Goal: Information Seeking & Learning: Learn about a topic

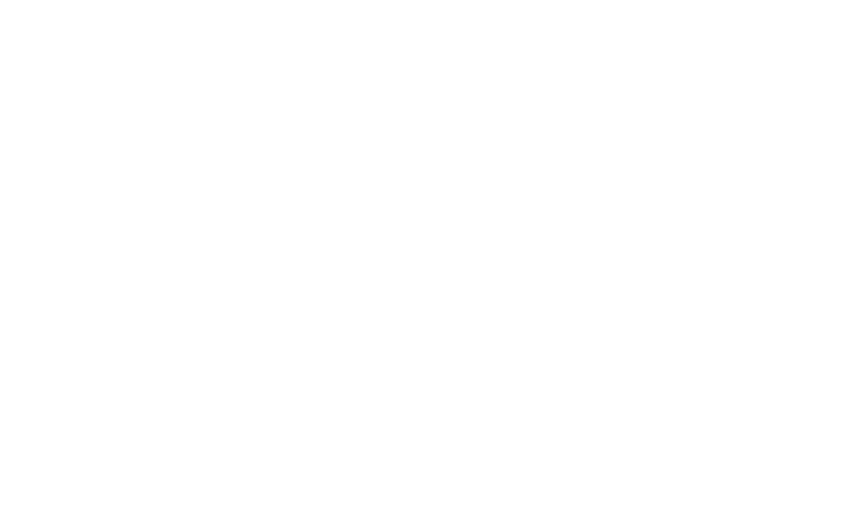
select select "Song"
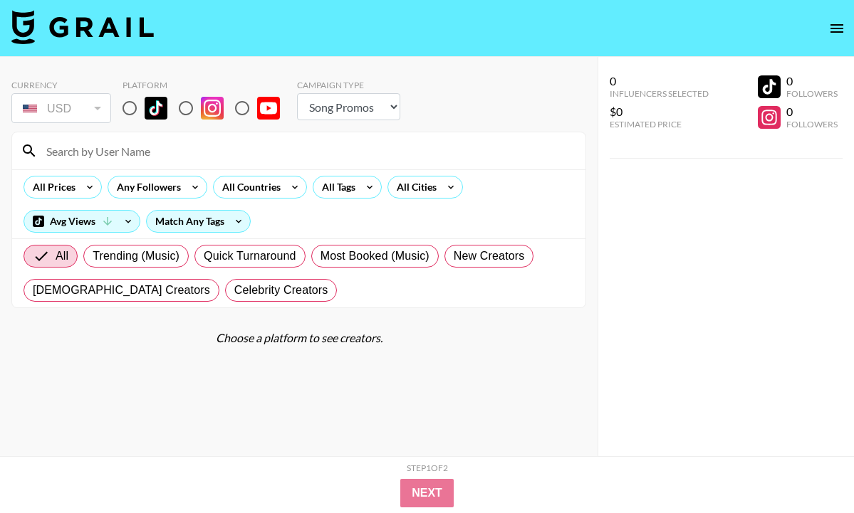
click at [237, 150] on input at bounding box center [307, 151] width 539 height 23
type input "ale"
click at [125, 114] on input "radio" at bounding box center [130, 108] width 30 height 30
radio input "true"
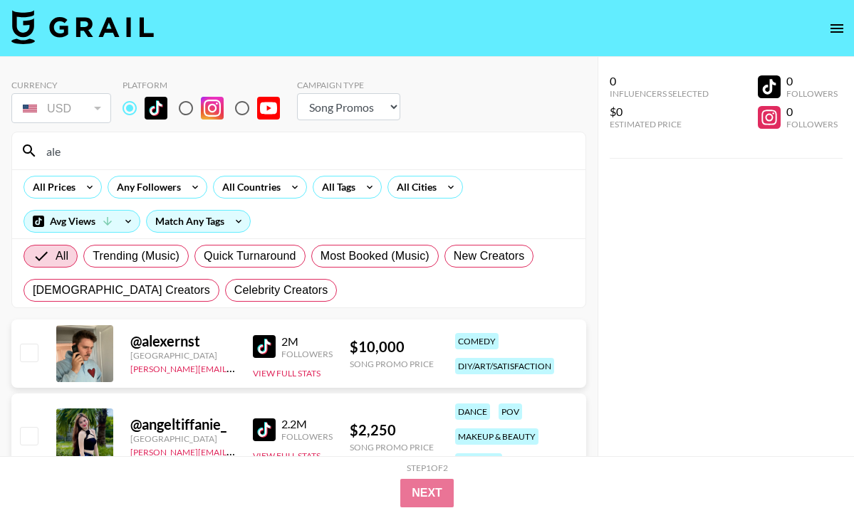
click at [124, 147] on input "ale" at bounding box center [307, 151] width 539 height 23
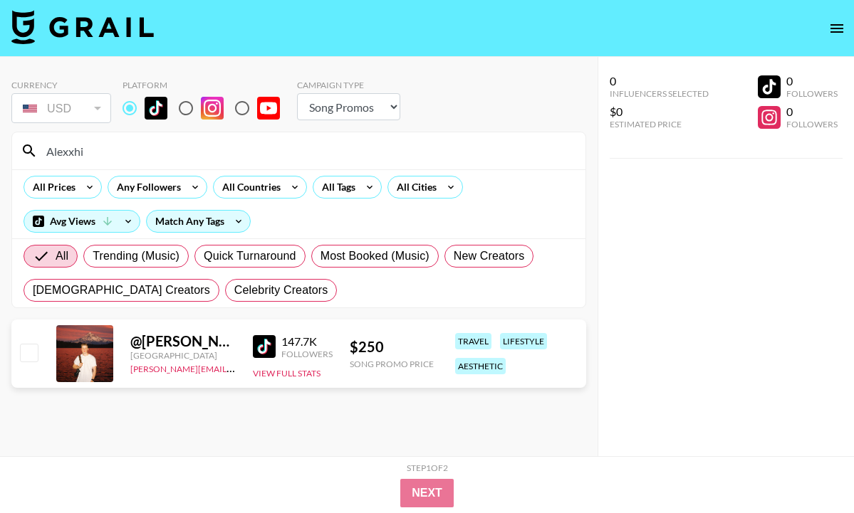
click at [224, 150] on input "Alexxhi" at bounding box center [307, 151] width 539 height 23
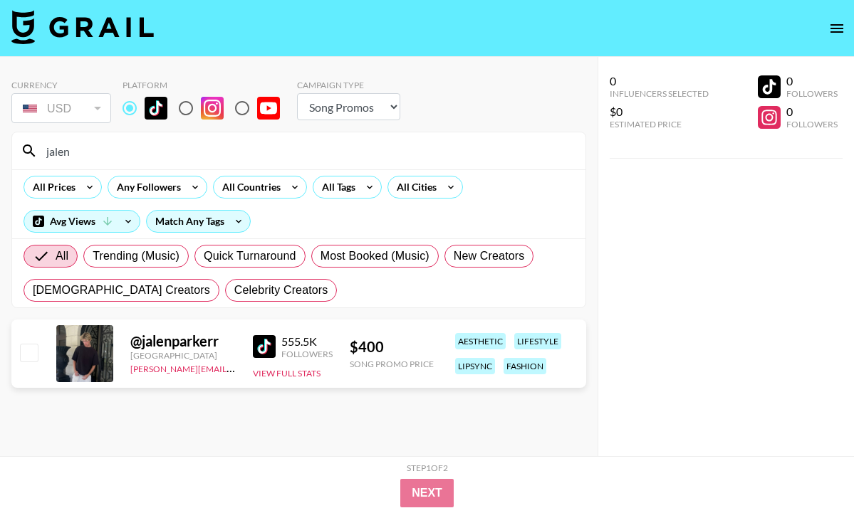
click at [95, 353] on div at bounding box center [84, 353] width 57 height 57
click at [159, 348] on div "@ jalenparkerr" at bounding box center [182, 341] width 105 height 18
click at [261, 351] on img at bounding box center [264, 346] width 23 height 23
click at [114, 157] on input "jalen" at bounding box center [307, 151] width 539 height 23
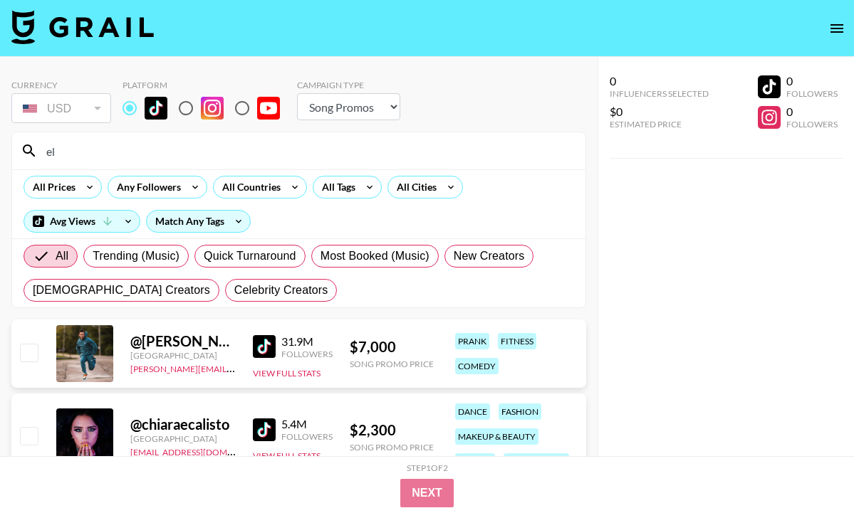
type input "e"
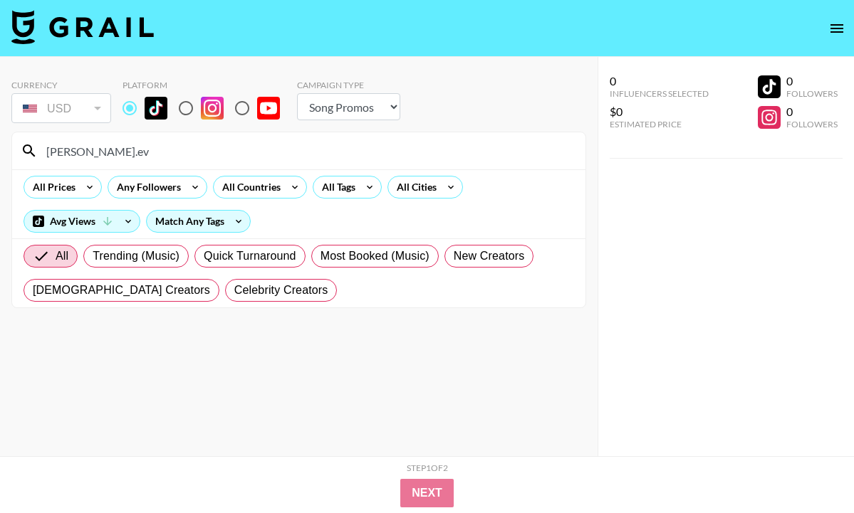
type input "[PERSON_NAME].eve"
click at [102, 150] on input "[PERSON_NAME].eve" at bounding box center [307, 151] width 539 height 23
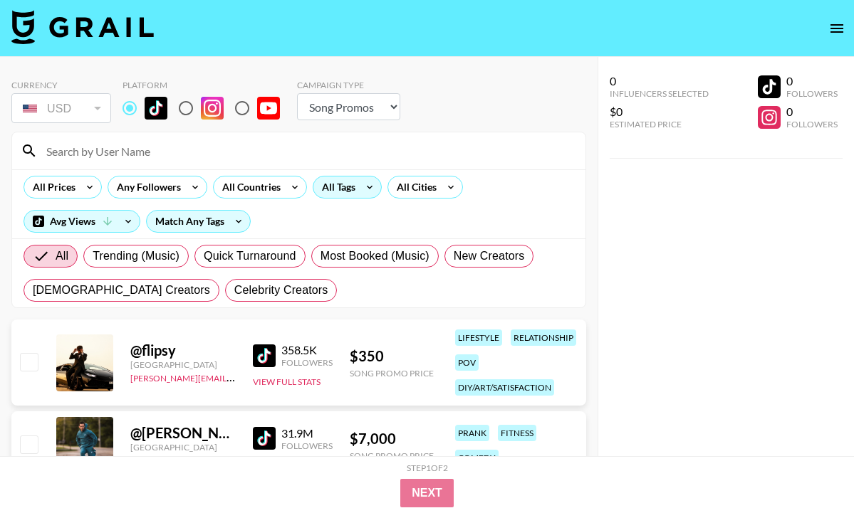
click at [344, 189] on div "All Tags" at bounding box center [335, 187] width 45 height 21
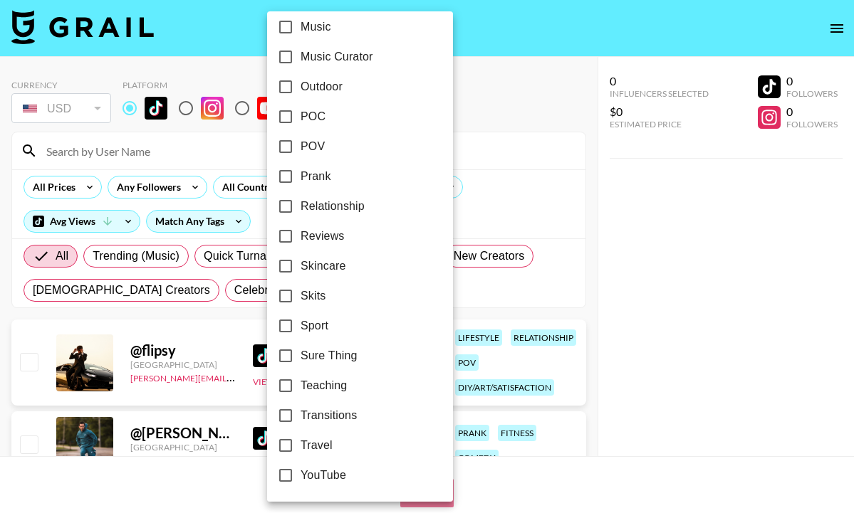
scroll to position [846, 0]
click at [284, 445] on input "Travel" at bounding box center [286, 447] width 30 height 30
checkbox input "true"
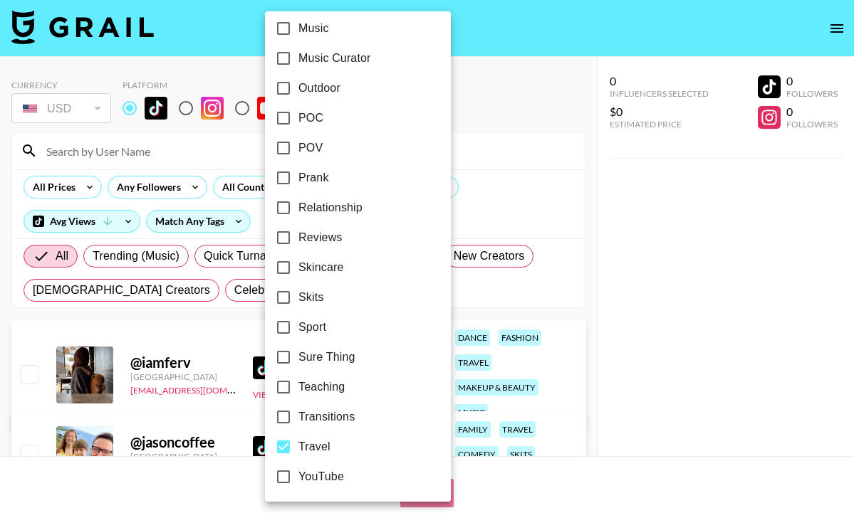
click at [69, 185] on div at bounding box center [427, 256] width 854 height 513
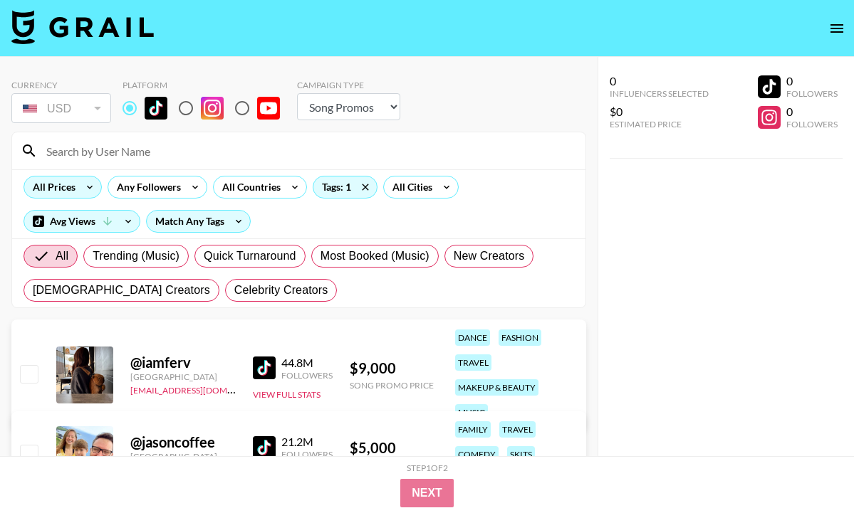
click at [72, 186] on div "All Prices" at bounding box center [51, 187] width 54 height 21
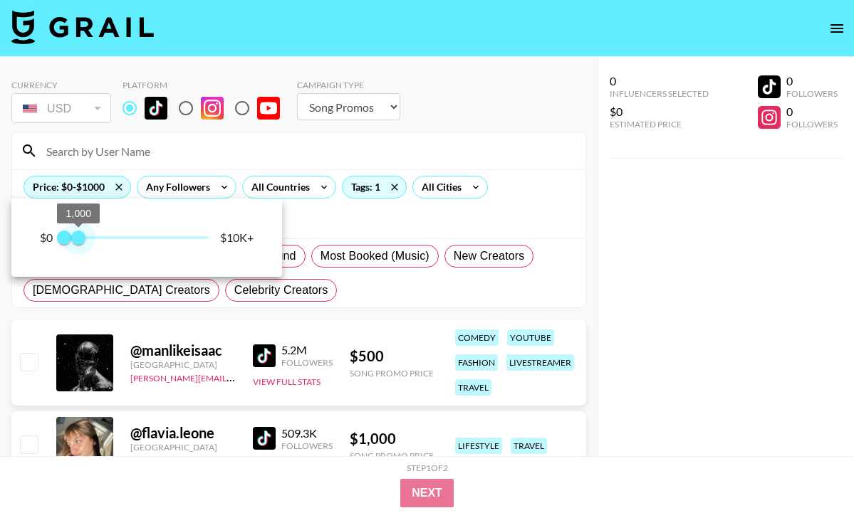
type input "750"
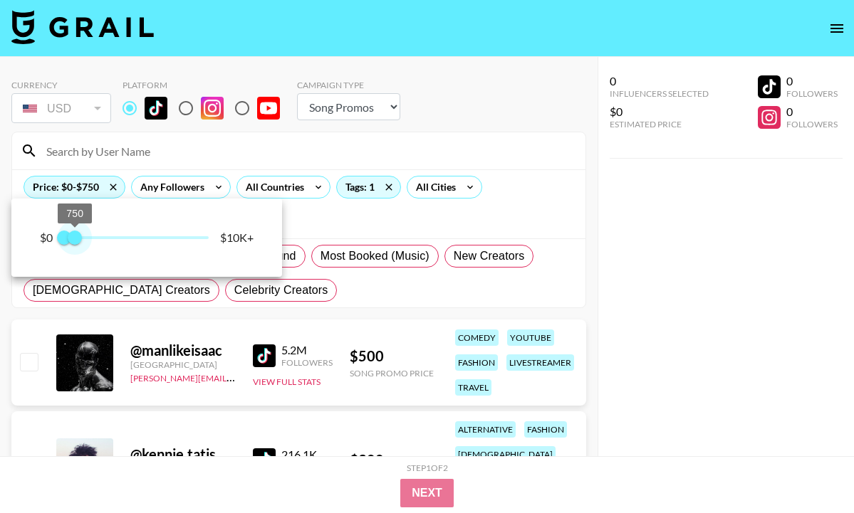
drag, startPoint x: 210, startPoint y: 238, endPoint x: 77, endPoint y: 235, distance: 133.2
click at [77, 235] on span "750" at bounding box center [75, 238] width 14 height 14
click at [411, 315] on div at bounding box center [427, 256] width 854 height 513
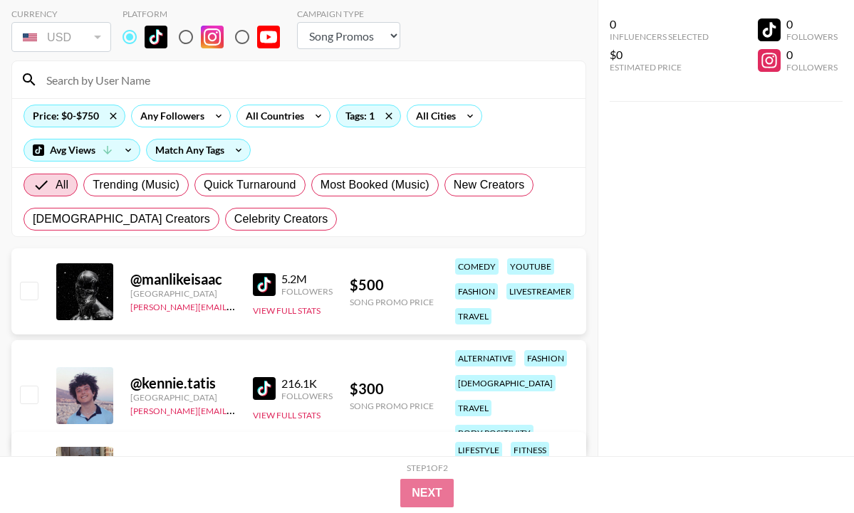
scroll to position [107, 0]
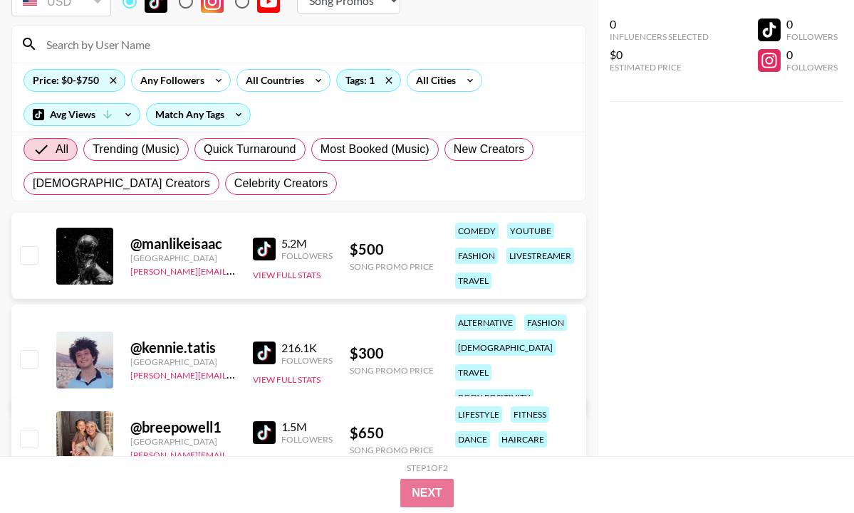
click at [256, 342] on img at bounding box center [264, 353] width 23 height 23
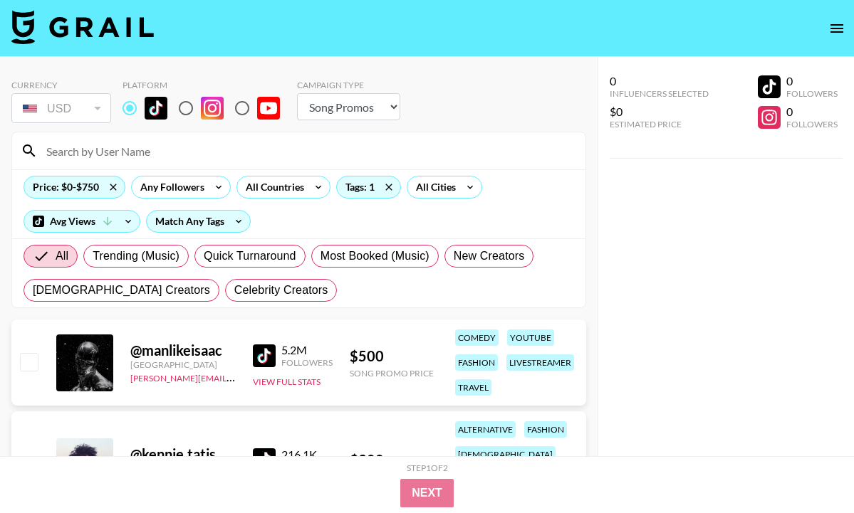
scroll to position [0, 0]
click at [387, 187] on icon at bounding box center [388, 187] width 6 height 6
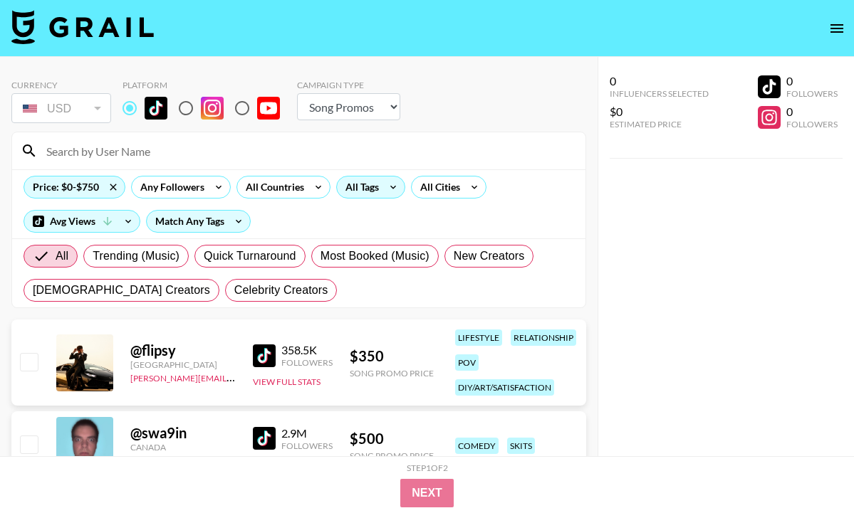
click at [385, 186] on icon at bounding box center [393, 187] width 23 height 21
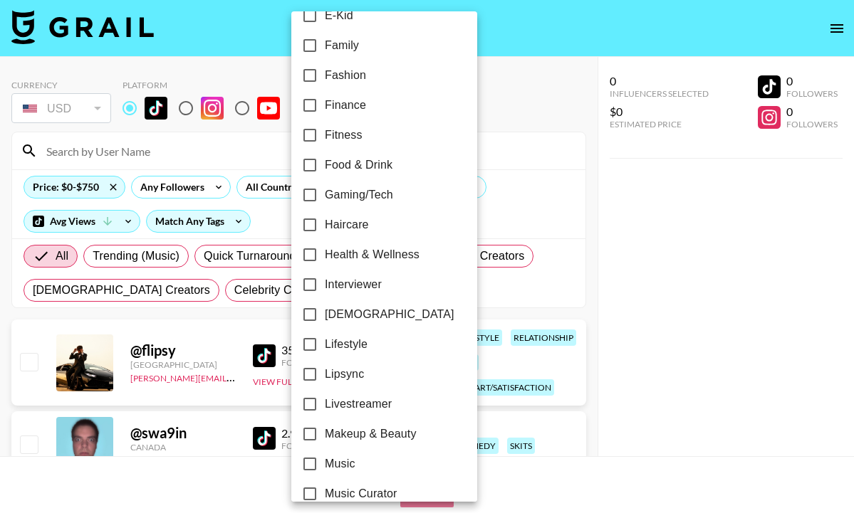
scroll to position [409, 0]
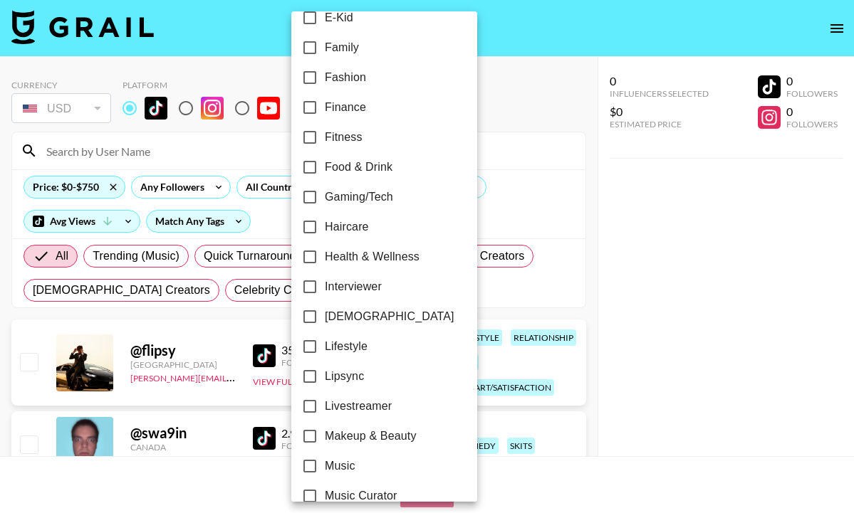
click at [315, 258] on input "Health & Wellness" at bounding box center [310, 257] width 30 height 30
checkbox input "true"
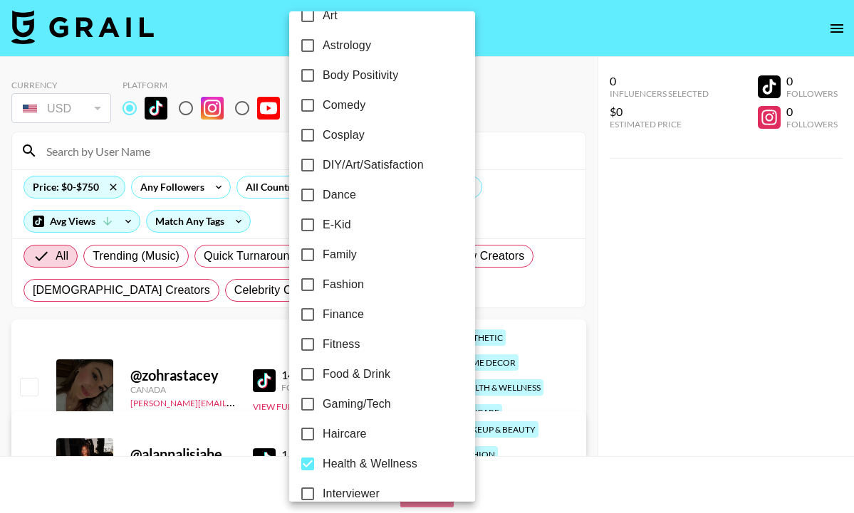
scroll to position [196, 0]
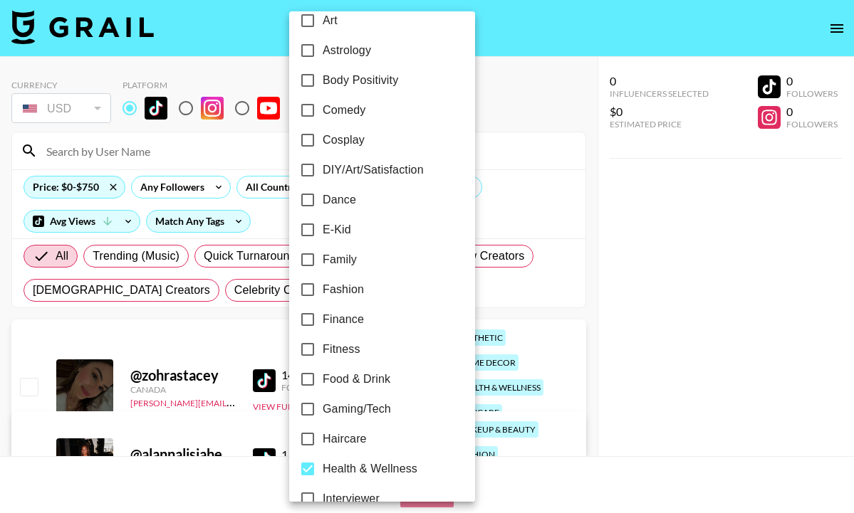
click at [570, 285] on div at bounding box center [427, 256] width 854 height 513
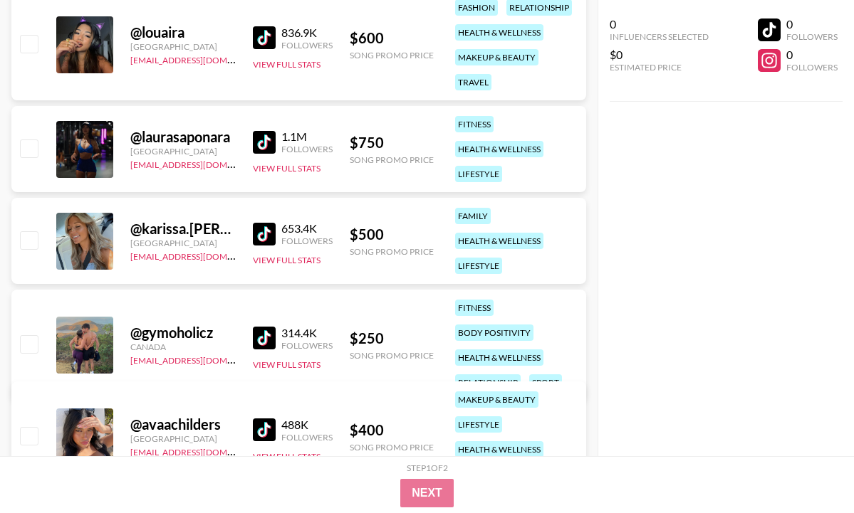
scroll to position [1197, 0]
click at [261, 142] on img at bounding box center [264, 141] width 23 height 23
click at [259, 326] on img at bounding box center [264, 337] width 23 height 23
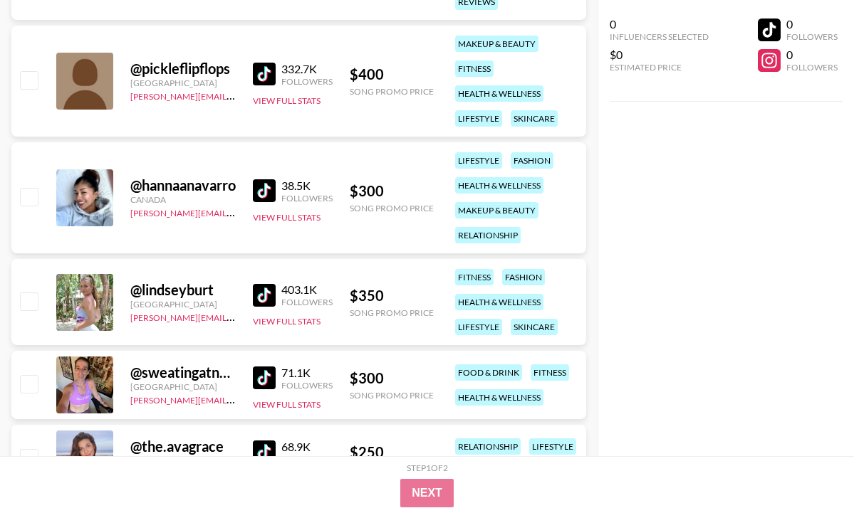
scroll to position [1971, 0]
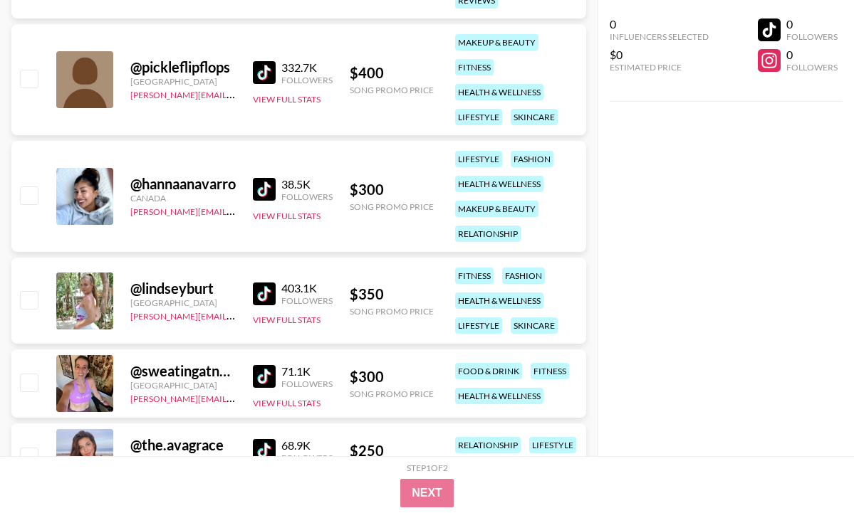
click at [274, 294] on link at bounding box center [267, 294] width 28 height 23
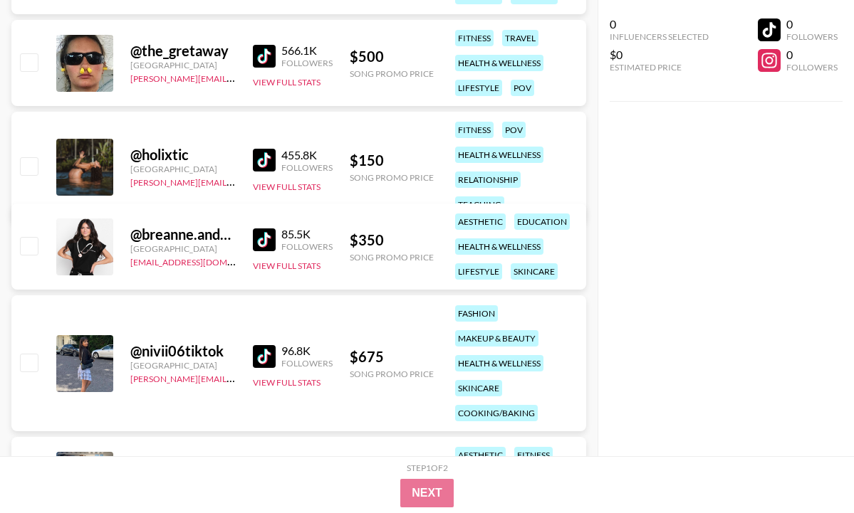
scroll to position [2676, 0]
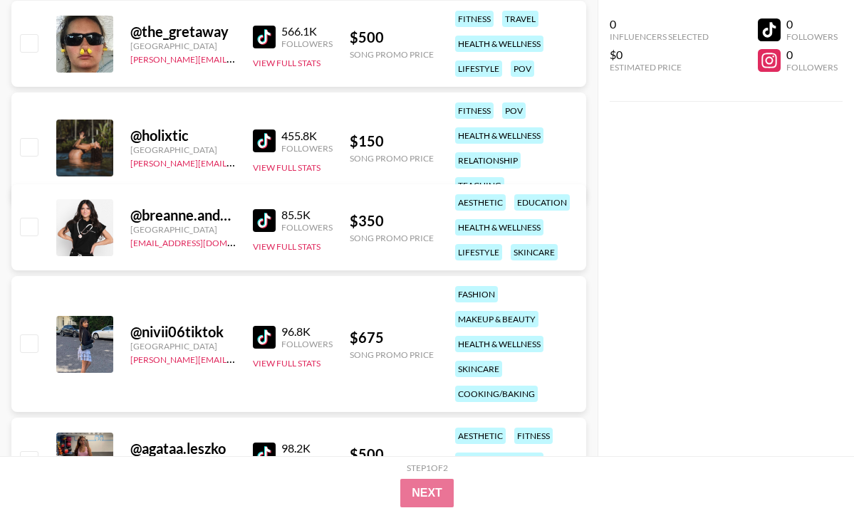
click at [268, 132] on img at bounding box center [264, 141] width 23 height 23
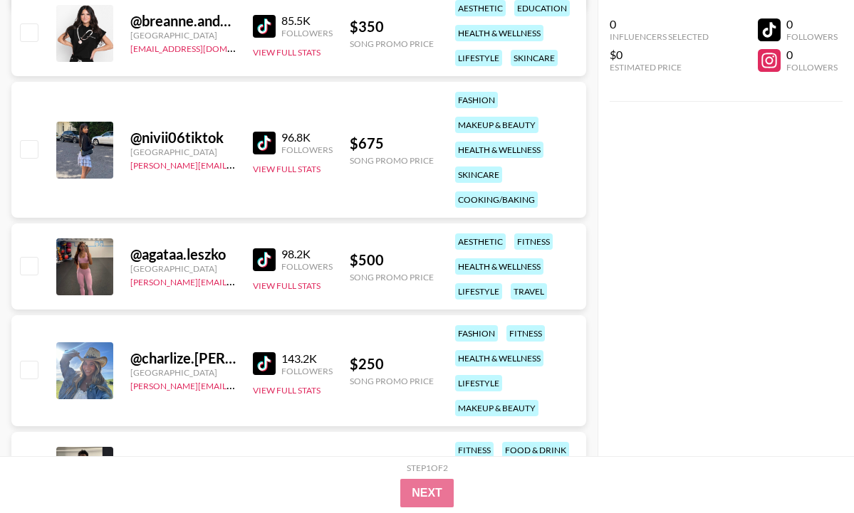
scroll to position [3025, 0]
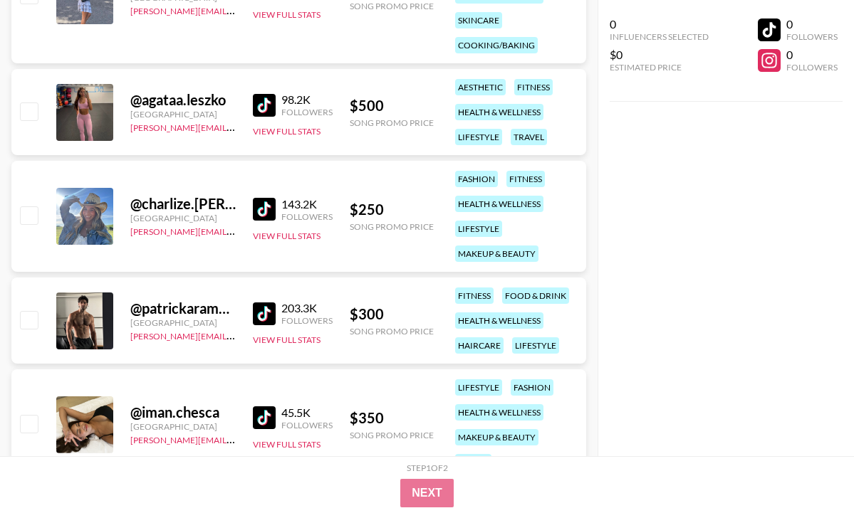
click at [268, 315] on img at bounding box center [264, 314] width 23 height 23
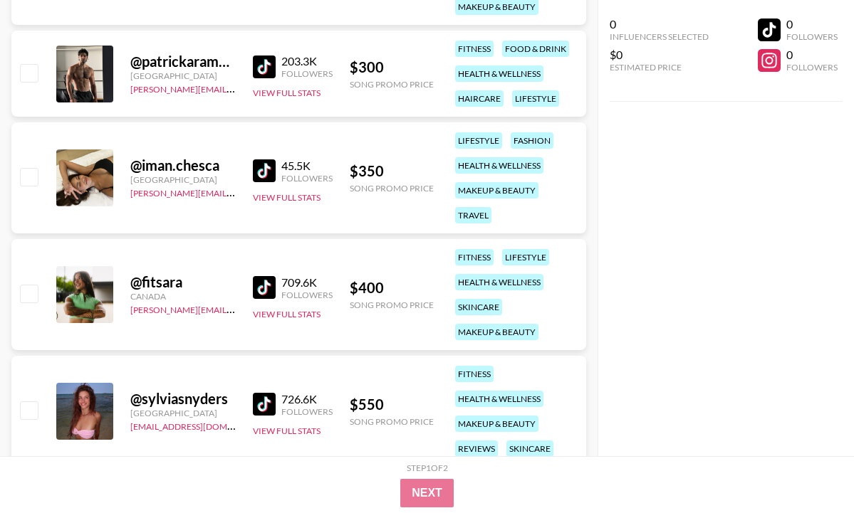
scroll to position [3323, 0]
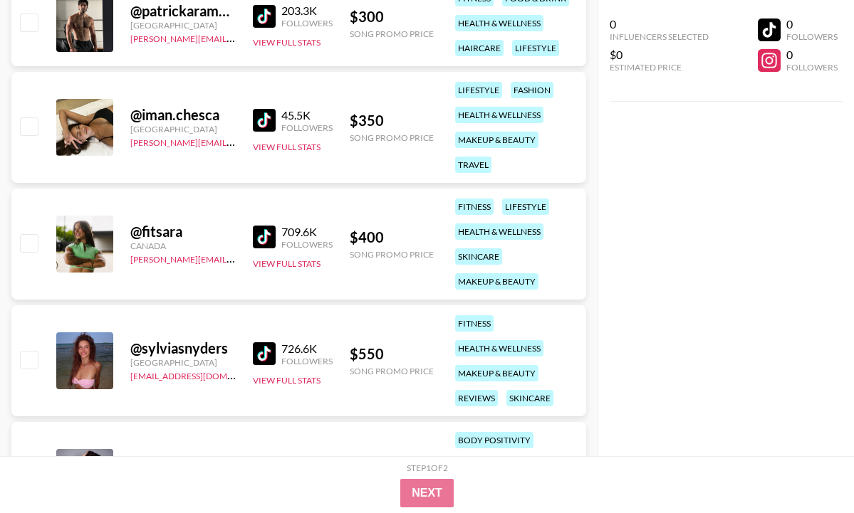
click at [262, 233] on img at bounding box center [264, 237] width 23 height 23
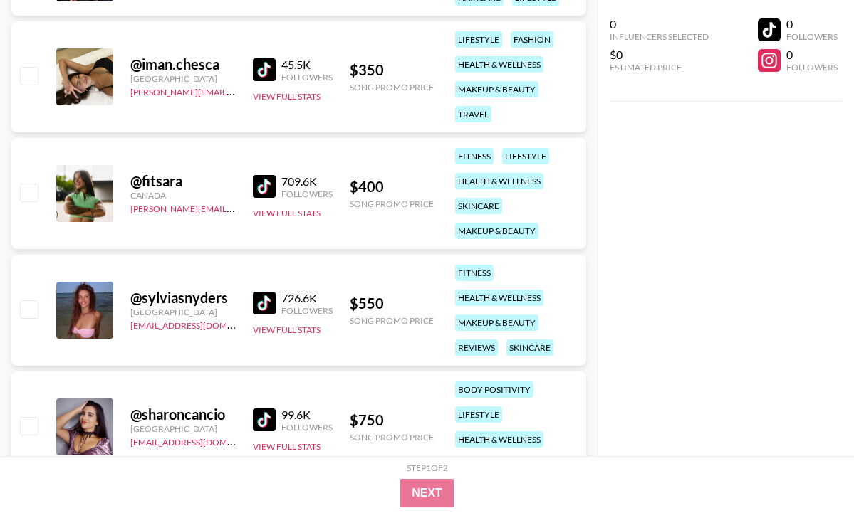
scroll to position [3390, 0]
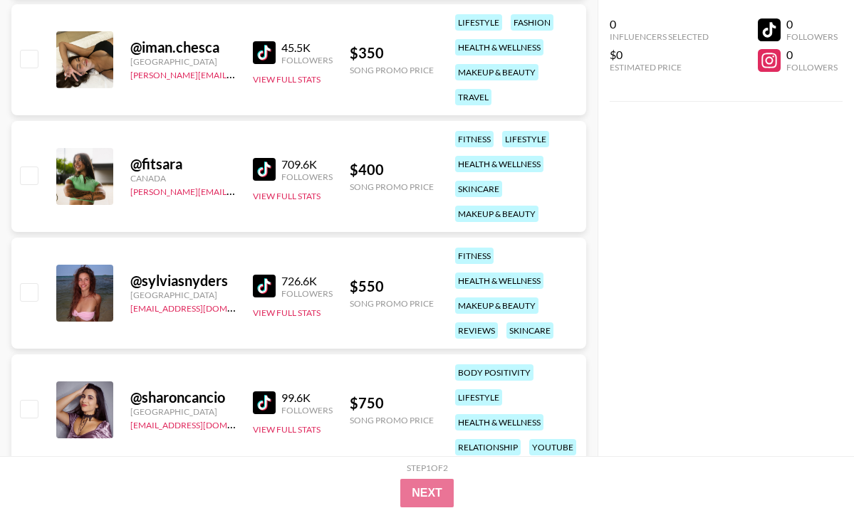
click at [257, 283] on img at bounding box center [264, 286] width 23 height 23
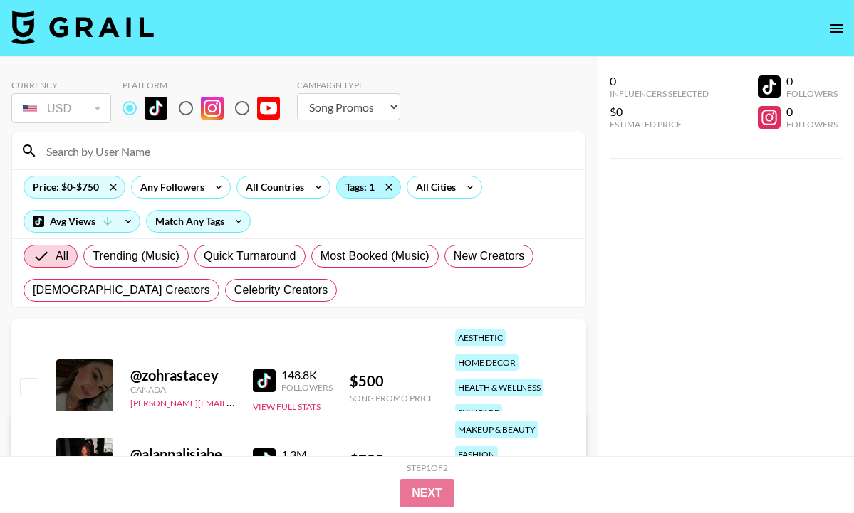
scroll to position [0, 0]
click at [355, 192] on div "Tags: 1" at bounding box center [368, 187] width 63 height 21
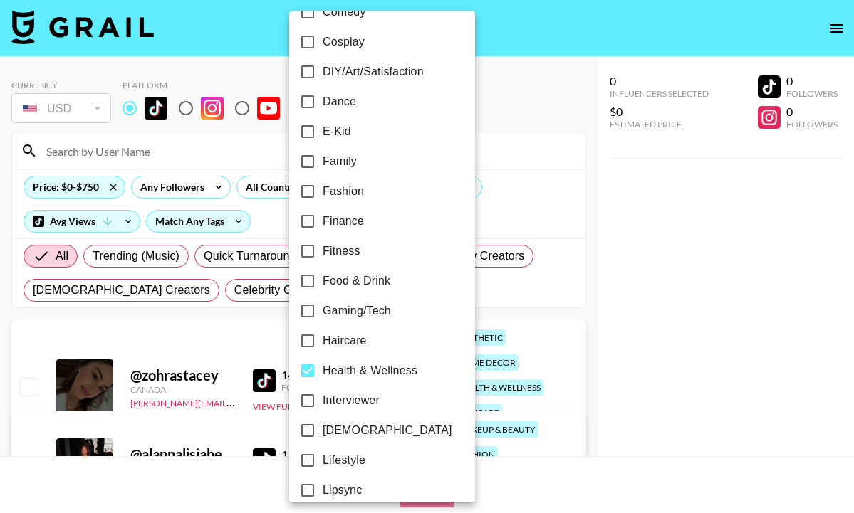
scroll to position [343, 0]
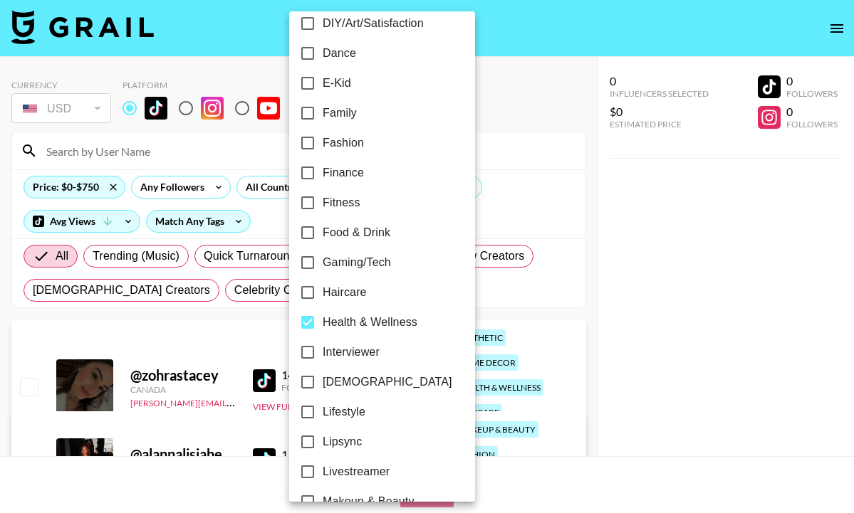
click at [304, 198] on input "Fitness" at bounding box center [308, 203] width 30 height 30
checkbox input "true"
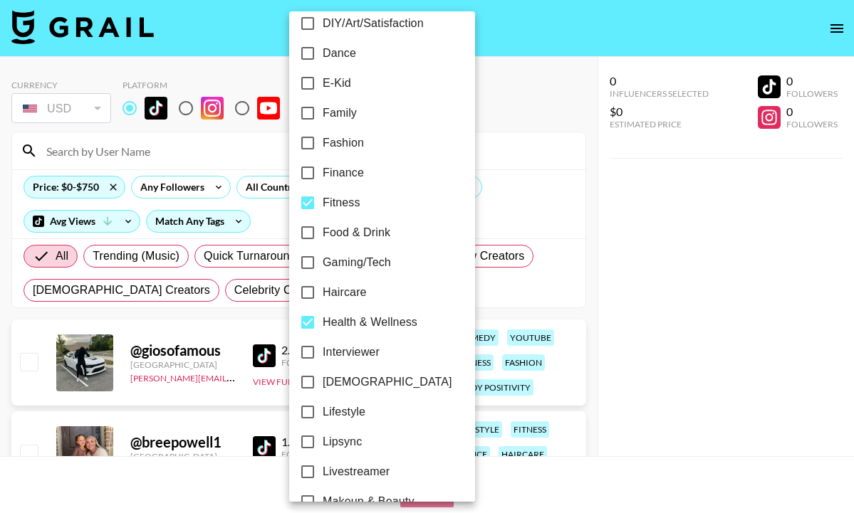
click at [270, 306] on div at bounding box center [427, 256] width 854 height 513
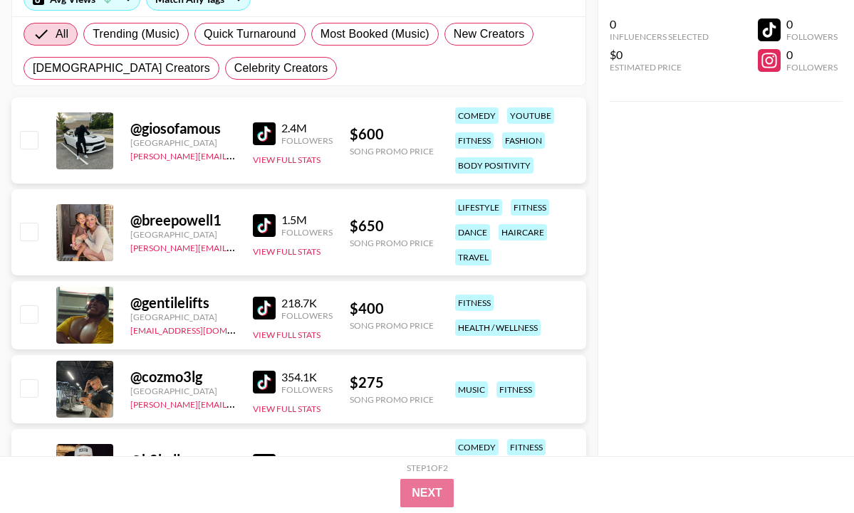
scroll to position [224, 0]
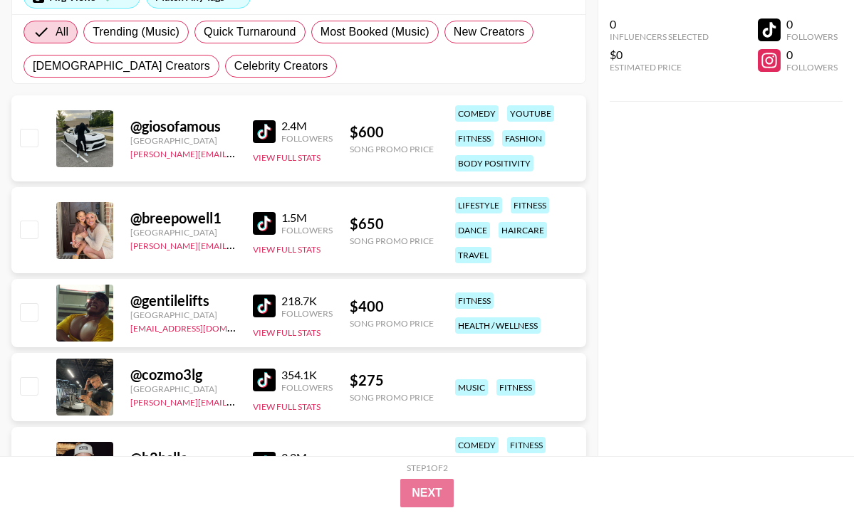
click at [262, 302] on img at bounding box center [264, 306] width 23 height 23
click at [253, 379] on img at bounding box center [264, 380] width 23 height 23
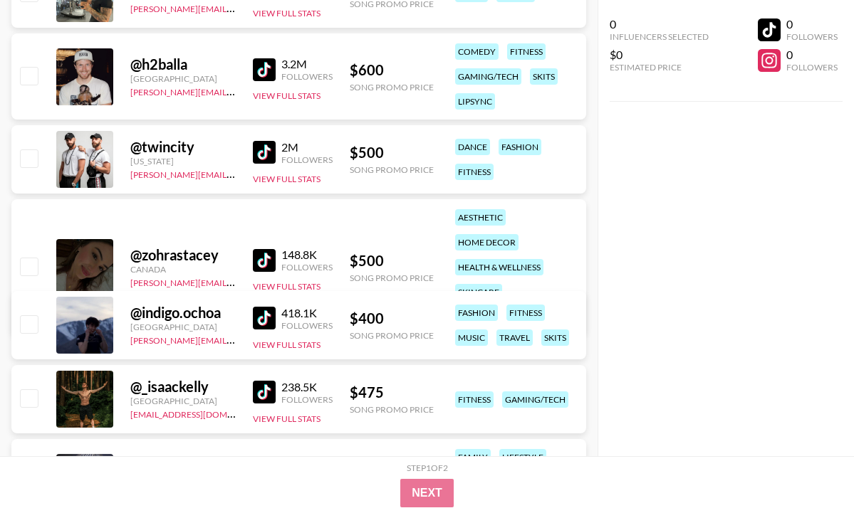
scroll to position [620, 0]
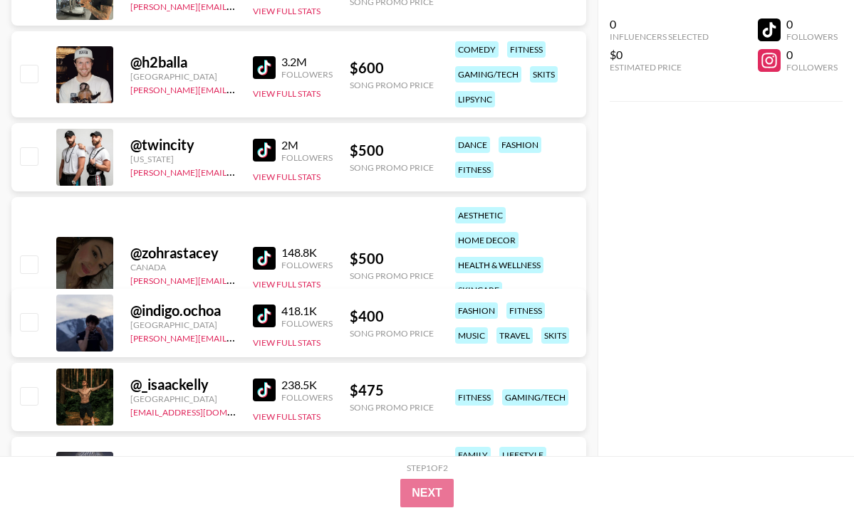
click at [262, 154] on img at bounding box center [264, 150] width 23 height 23
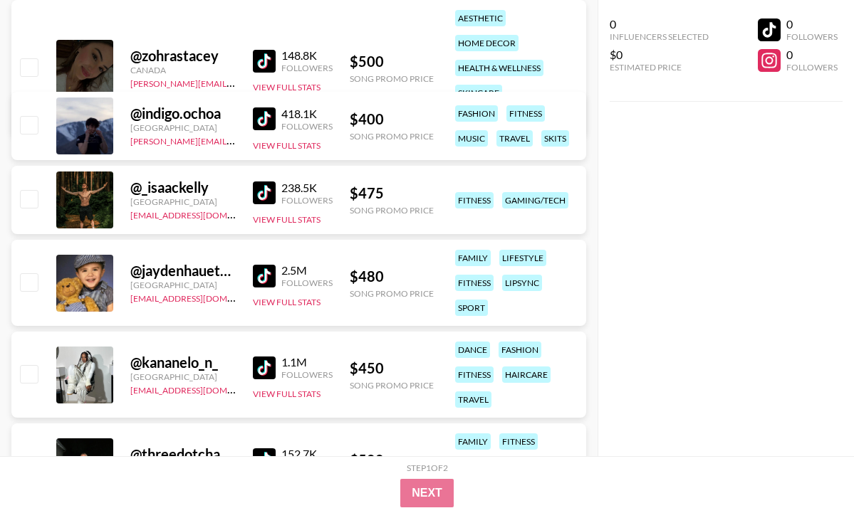
scroll to position [820, 0]
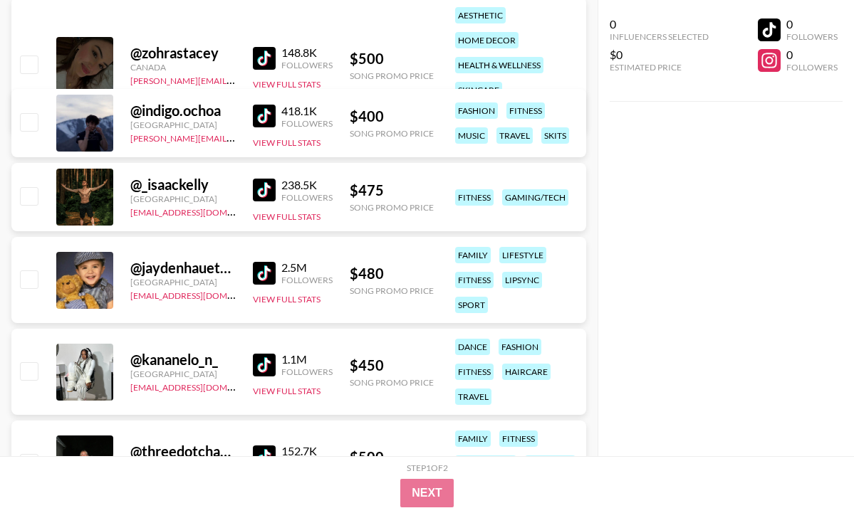
click at [265, 272] on img at bounding box center [264, 273] width 23 height 23
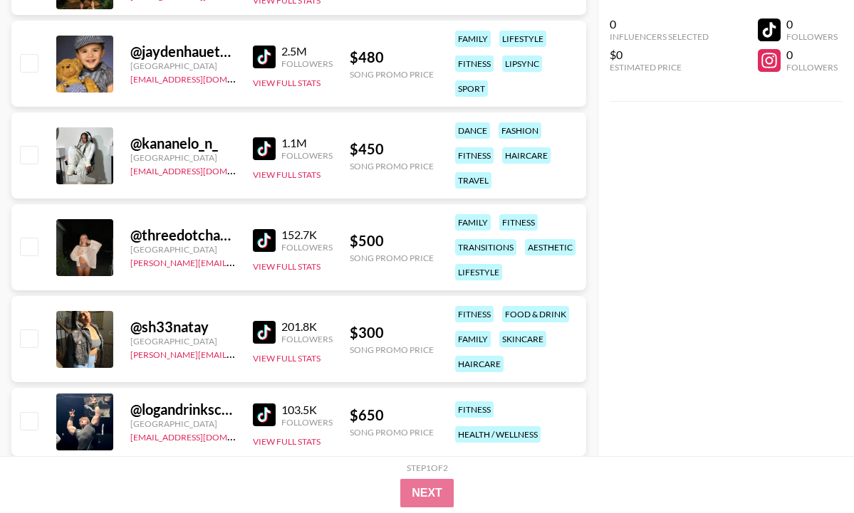
scroll to position [1037, 0]
click at [259, 327] on img at bounding box center [264, 332] width 23 height 23
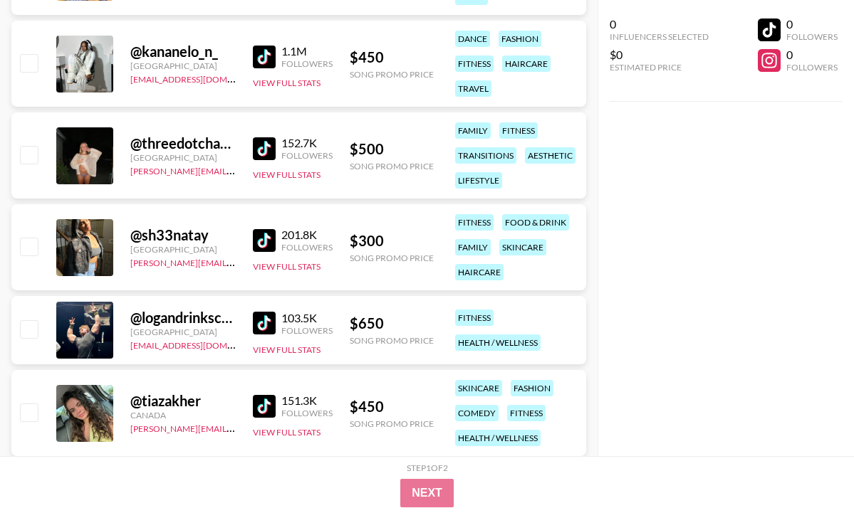
scroll to position [1134, 0]
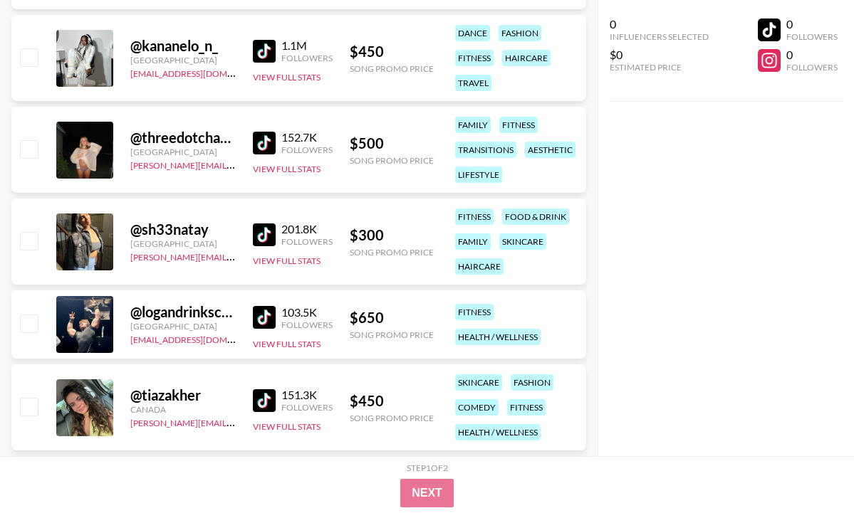
click at [263, 309] on img at bounding box center [264, 317] width 23 height 23
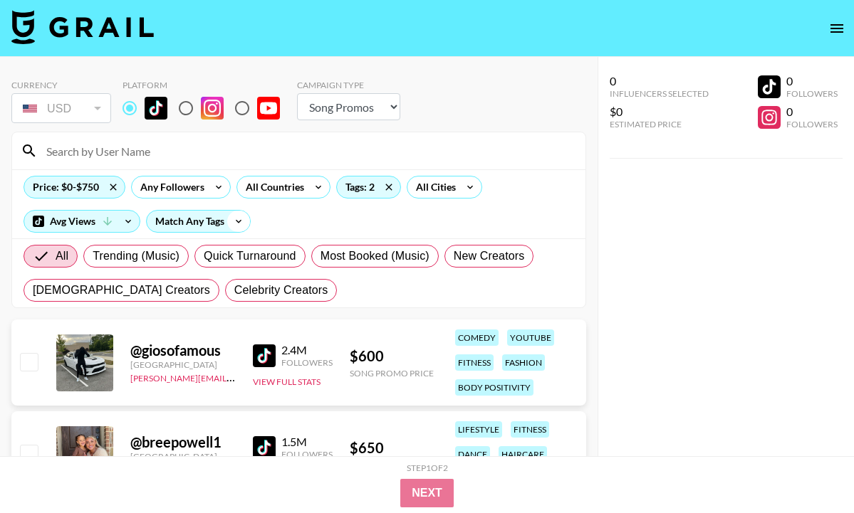
scroll to position [0, 0]
click at [237, 216] on icon at bounding box center [238, 221] width 23 height 21
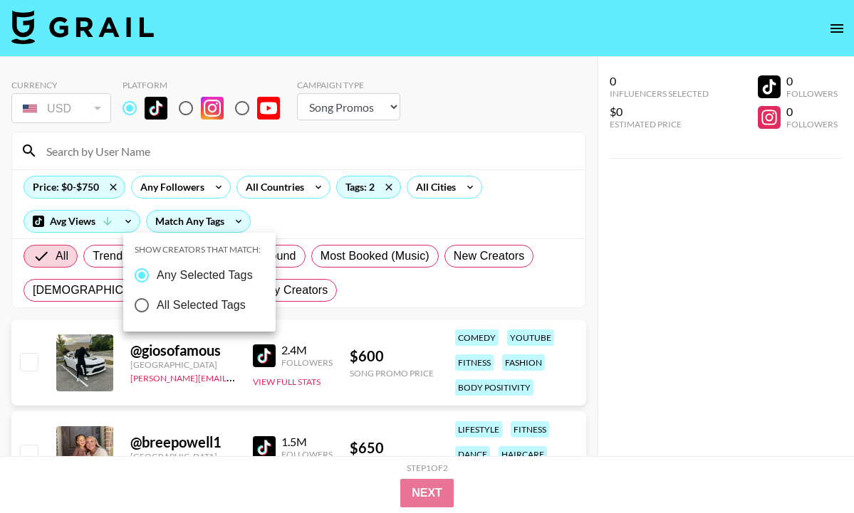
click at [216, 307] on span "All Selected Tags" at bounding box center [201, 305] width 89 height 17
click at [157, 307] on input "All Selected Tags" at bounding box center [142, 305] width 30 height 30
radio input "true"
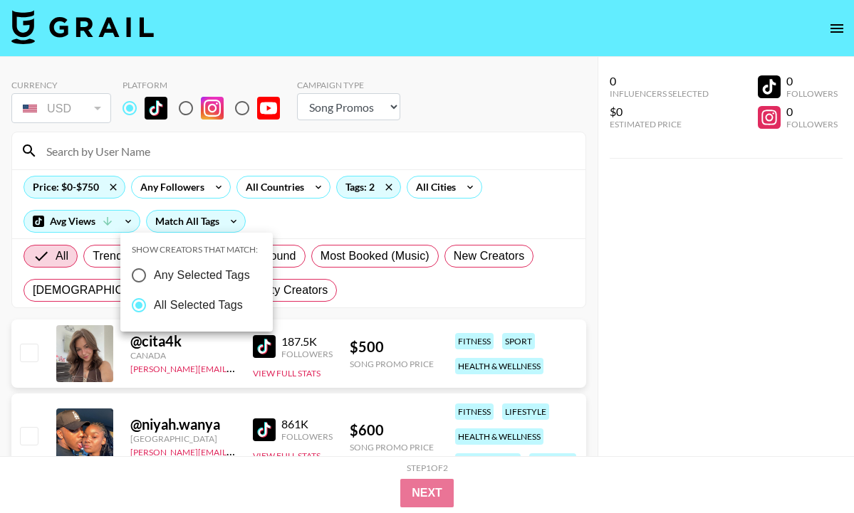
radio input "false"
click at [321, 301] on div at bounding box center [427, 256] width 854 height 513
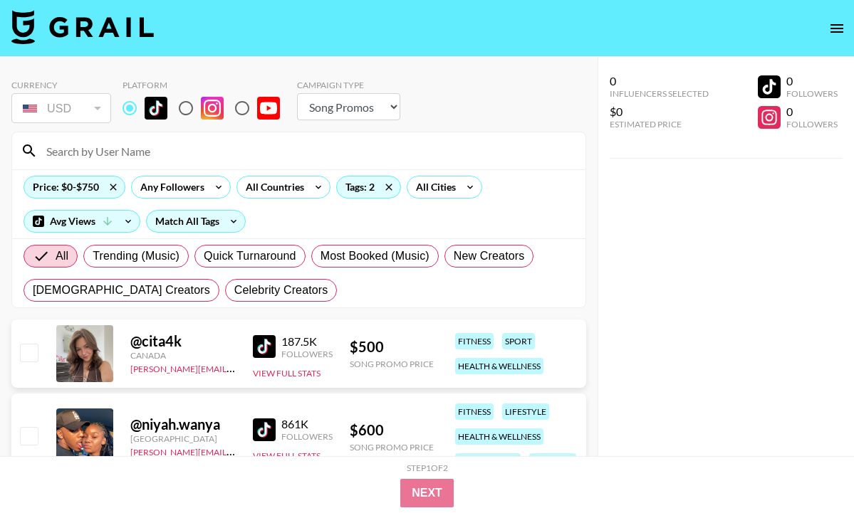
click at [258, 340] on img at bounding box center [264, 346] width 23 height 23
click at [264, 148] on input at bounding box center [307, 151] width 539 height 23
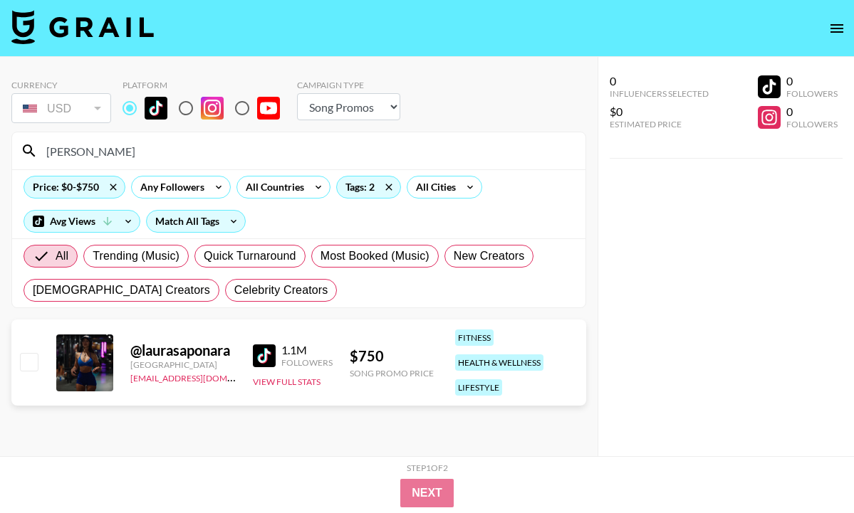
click at [301, 146] on input "[PERSON_NAME]" at bounding box center [307, 151] width 539 height 23
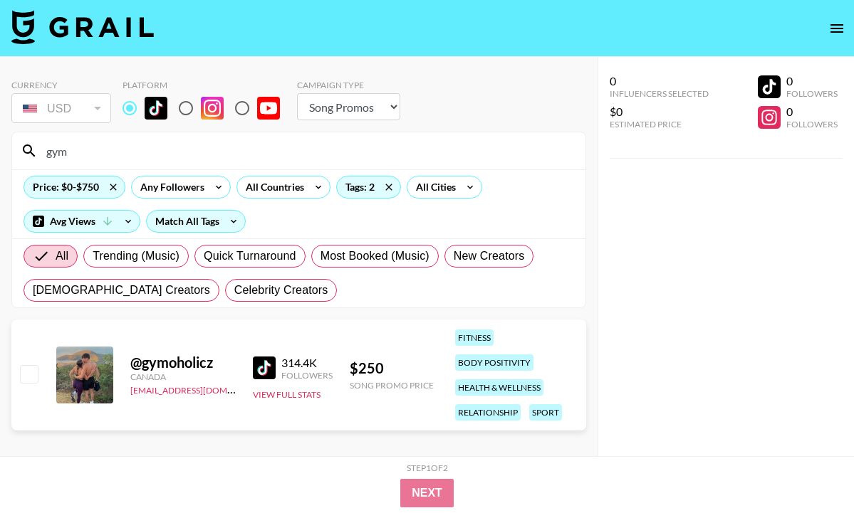
click at [197, 152] on input "gym" at bounding box center [307, 151] width 539 height 23
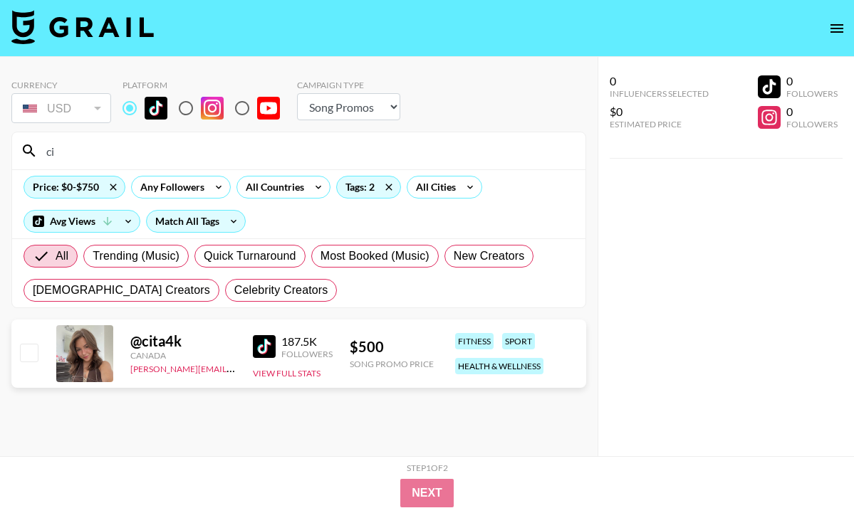
type input "cit"
